Goal: Task Accomplishment & Management: Use online tool/utility

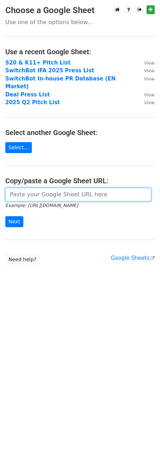
click at [46, 191] on input "url" at bounding box center [78, 194] width 146 height 13
paste input "[URL][DOMAIN_NAME]"
type input "https://docs.google.com/spreadsheets/d/1yzfaWd_tcyOYdmkuoVkYzAt3iTLH2P4bYi5lXmc…"
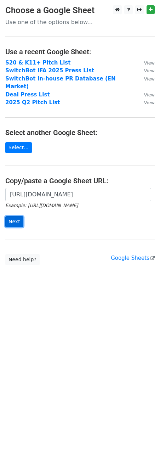
scroll to position [0, 0]
click at [16, 216] on input "Next" at bounding box center [14, 221] width 18 height 11
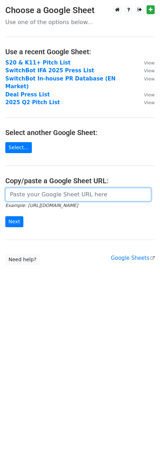
click at [33, 192] on input "url" at bounding box center [78, 194] width 146 height 13
paste input "[URL][DOMAIN_NAME]"
type input "https://docs.google.com/spreadsheets/d/1yzfaWd_tcyOYdmkuoVkYzAt3iTLH2P4bYi5lXmc…"
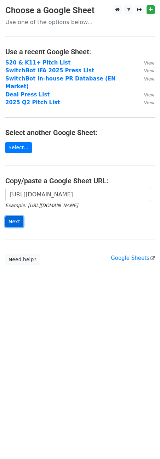
scroll to position [0, 0]
click at [14, 216] on input "Next" at bounding box center [14, 221] width 18 height 11
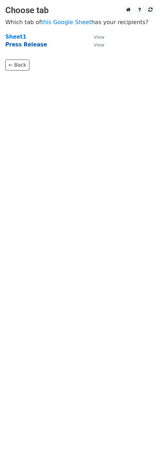
click at [30, 46] on strong "Press Release" at bounding box center [26, 44] width 42 height 6
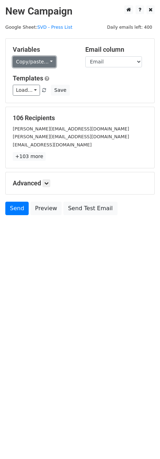
click at [43, 60] on link "Copy/paste..." at bounding box center [34, 61] width 43 height 11
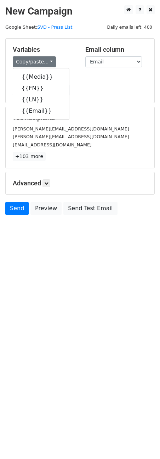
click at [85, 129] on div "andrew@9to5mac.com" at bounding box center [79, 129] width 145 height 8
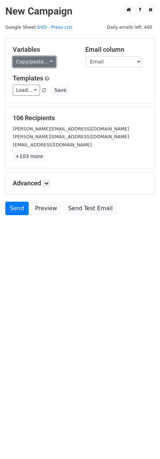
click at [35, 63] on link "Copy/paste..." at bounding box center [34, 61] width 43 height 11
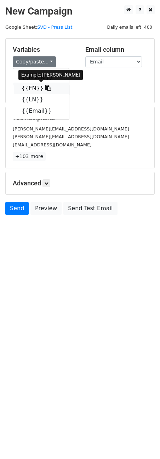
click at [26, 89] on link "{{FN}}" at bounding box center [41, 88] width 56 height 11
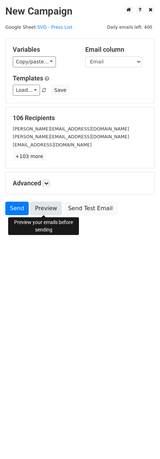
click at [51, 209] on link "Preview" at bounding box center [45, 208] width 31 height 13
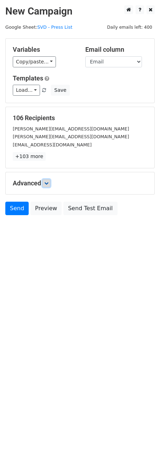
click at [47, 182] on icon at bounding box center [46, 183] width 4 height 4
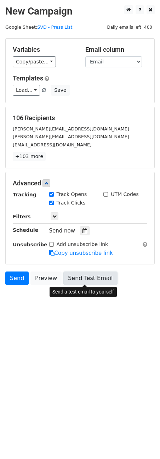
click at [77, 282] on link "Send Test Email" at bounding box center [90, 278] width 54 height 13
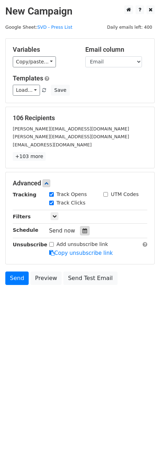
click at [83, 230] on icon at bounding box center [85, 230] width 5 height 5
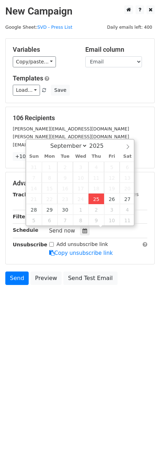
type input "2025-09-25 18:15"
type input "06"
type input "15"
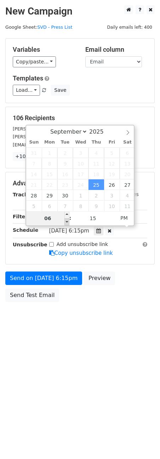
type input "06"
click at [67, 222] on span at bounding box center [67, 221] width 5 height 7
type input "2025-09-25 19:15"
type input "07"
click at [67, 216] on span at bounding box center [67, 214] width 5 height 7
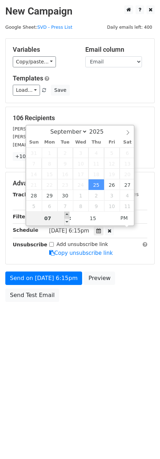
type input "2025-09-25 20:15"
type input "08"
click at [67, 216] on span at bounding box center [67, 214] width 5 height 7
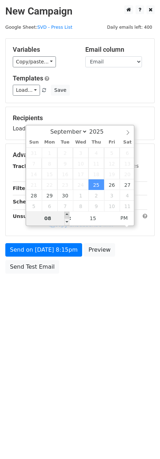
type input "2025-09-25 21:15"
type input "09"
click at [67, 215] on span at bounding box center [67, 214] width 5 height 7
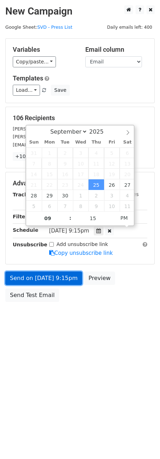
click at [18, 278] on link "Send on Sep 25 at 9:15pm" at bounding box center [43, 278] width 77 height 13
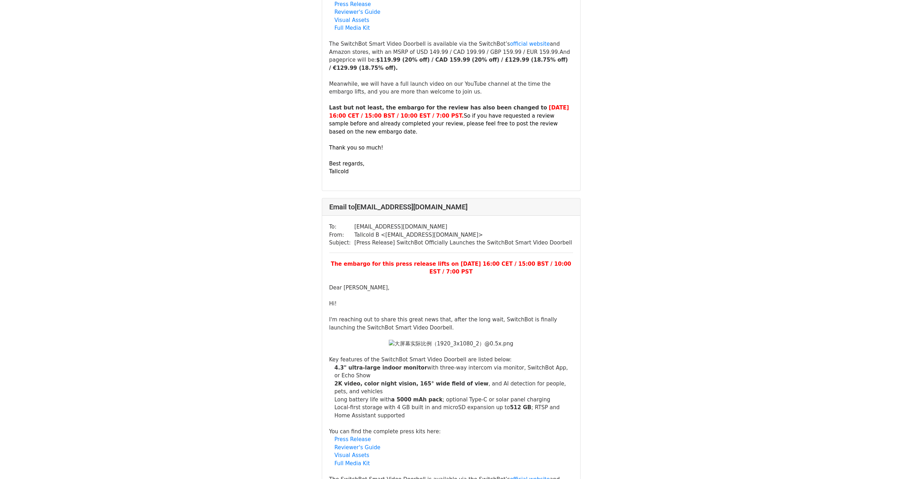
scroll to position [1157, 0]
